Goal: Check status

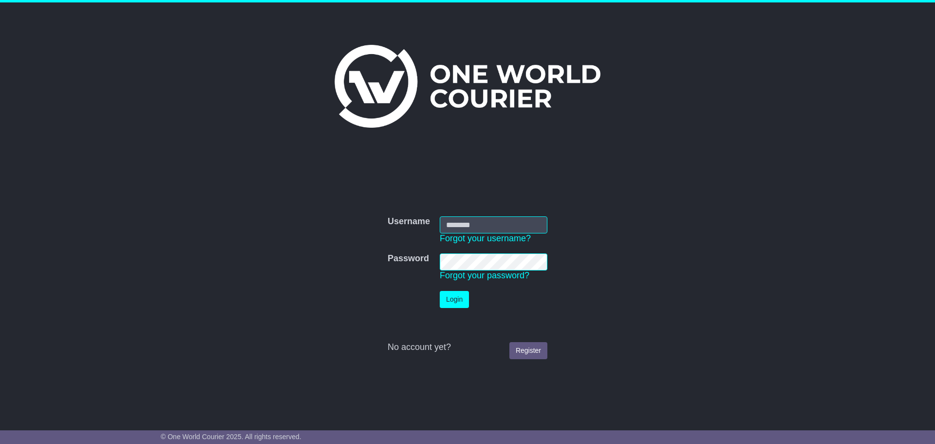
type input "**********"
click at [458, 301] on button "Login" at bounding box center [454, 299] width 29 height 17
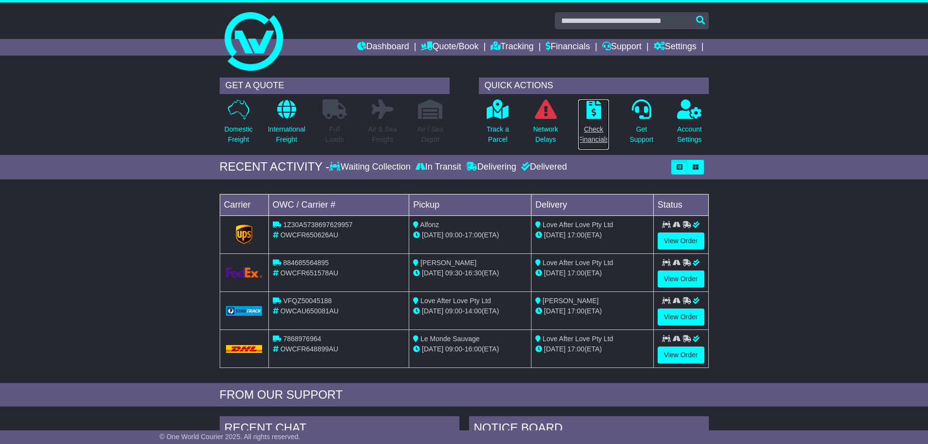
click at [596, 124] on p "Check Financials" at bounding box center [593, 134] width 31 height 20
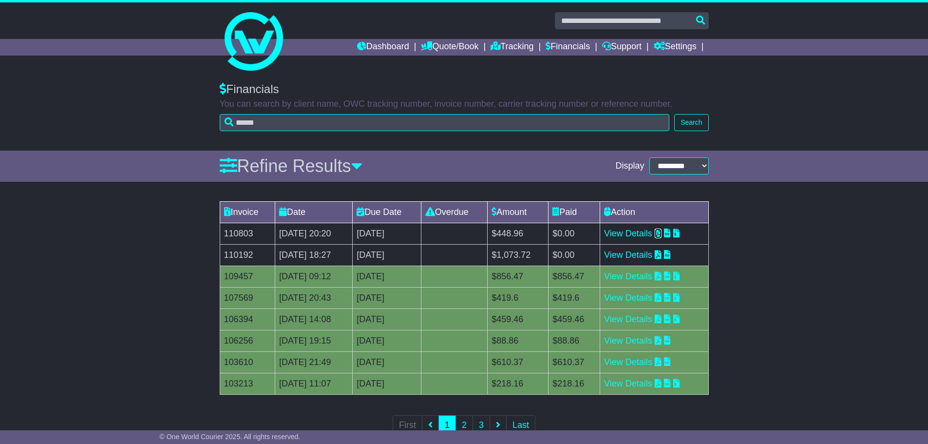
click at [661, 232] on icon at bounding box center [657, 232] width 7 height 9
click at [661, 253] on icon at bounding box center [657, 254] width 7 height 9
click at [650, 255] on link "View Details" at bounding box center [628, 255] width 48 height 10
